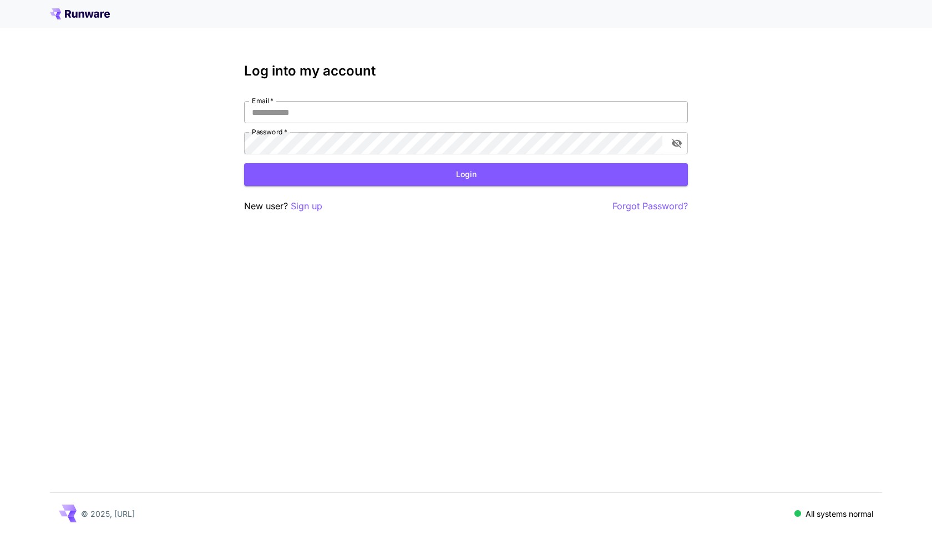
click at [446, 108] on input "Email   *" at bounding box center [466, 112] width 444 height 22
type input "**********"
click at [496, 177] on button "Login" at bounding box center [466, 174] width 444 height 23
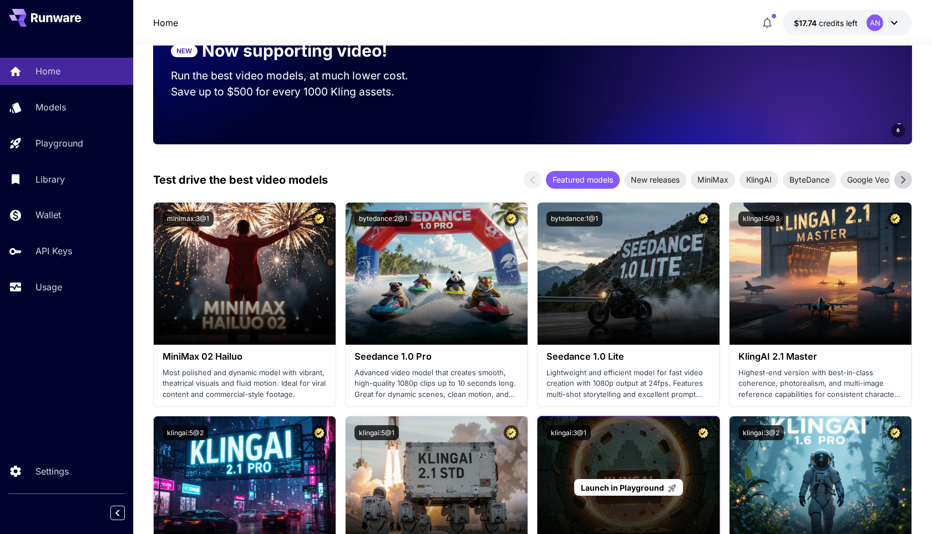
scroll to position [159, 0]
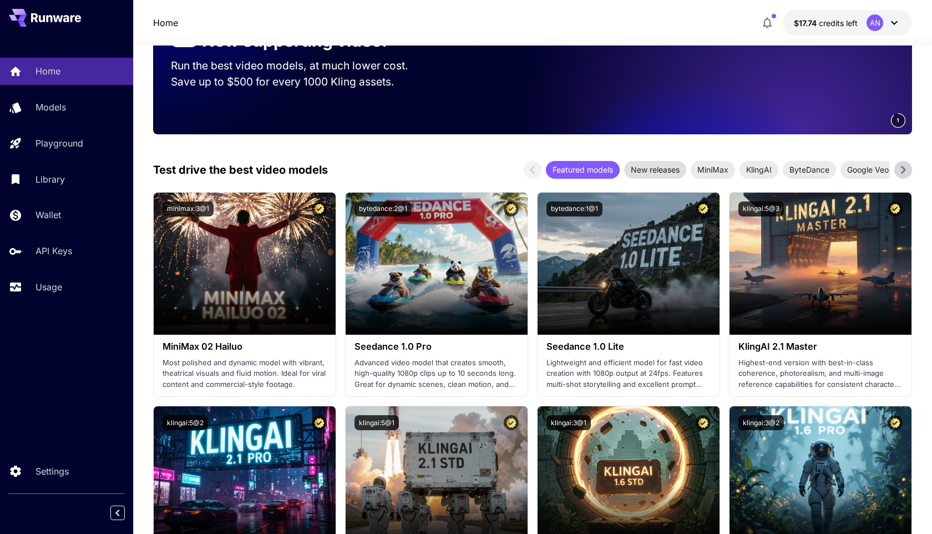
click at [651, 175] on div "New releases" at bounding box center [655, 170] width 62 height 18
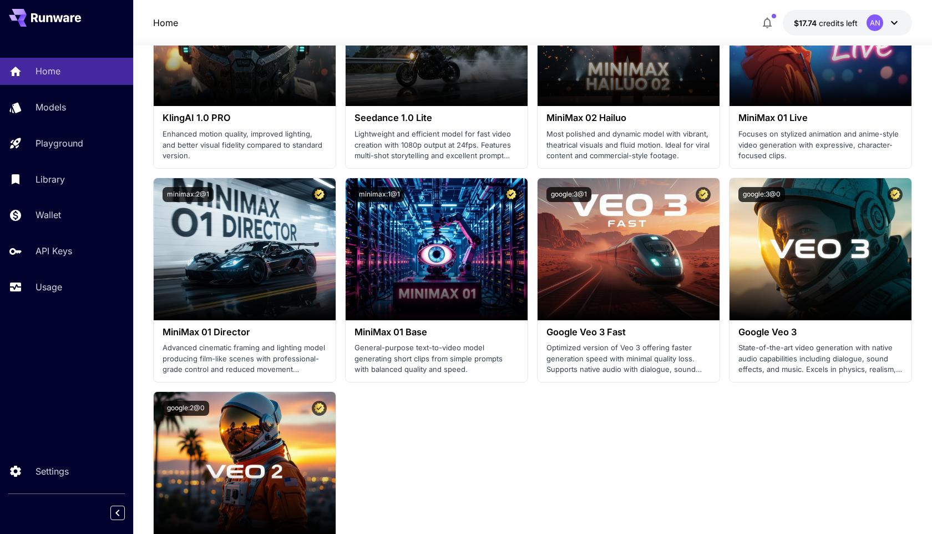
scroll to position [873, 0]
